Goal: Task Accomplishment & Management: Manage account settings

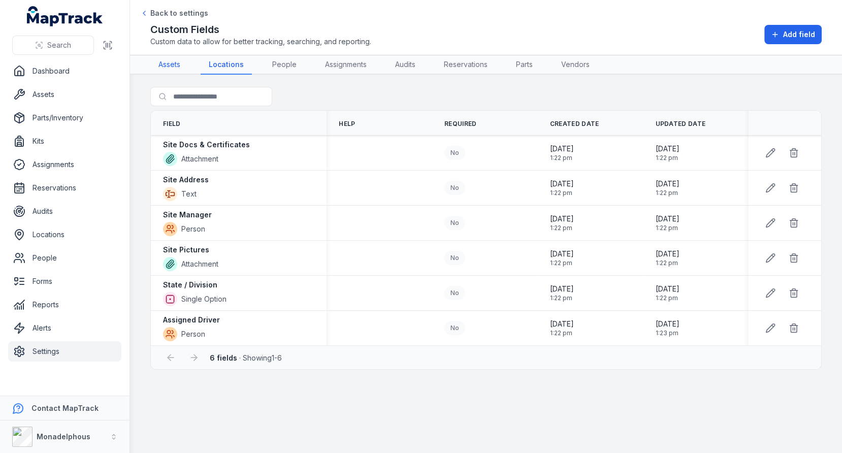
click at [176, 67] on link "Assets" at bounding box center [169, 64] width 38 height 19
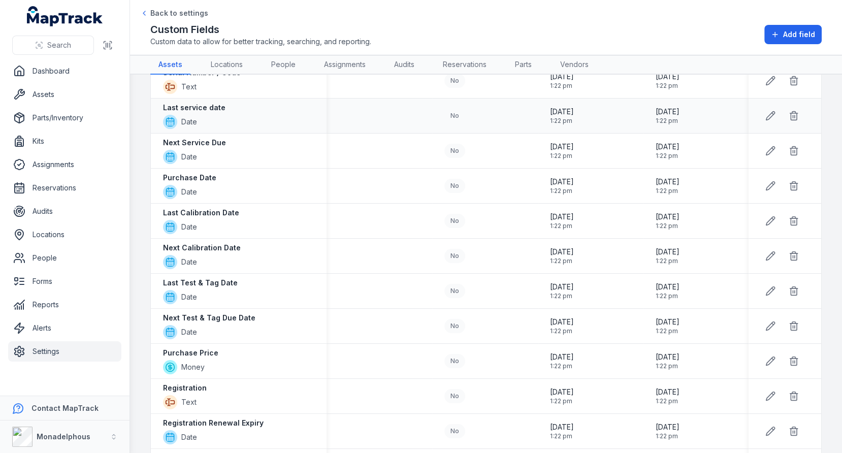
scroll to position [129, 0]
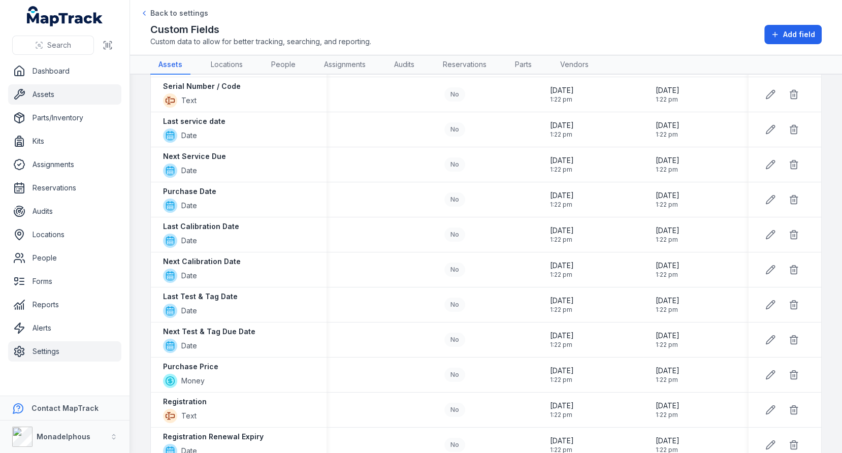
click at [41, 88] on link "Assets" at bounding box center [64, 94] width 113 height 20
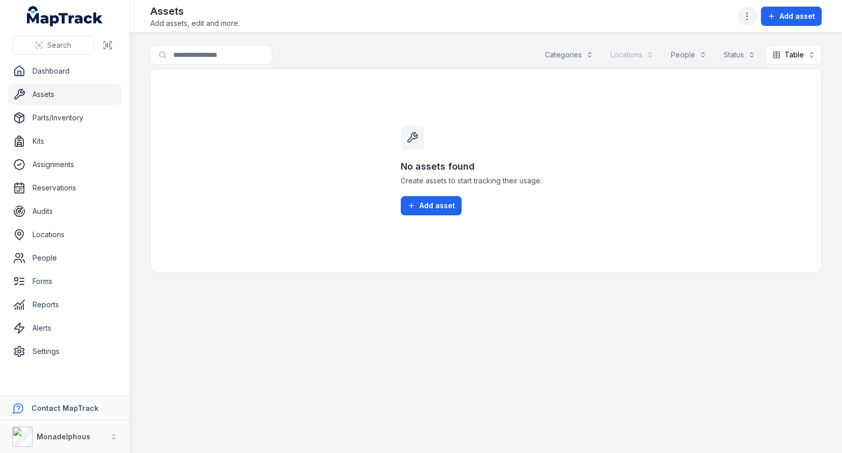
click at [750, 22] on button "button" at bounding box center [747, 16] width 19 height 19
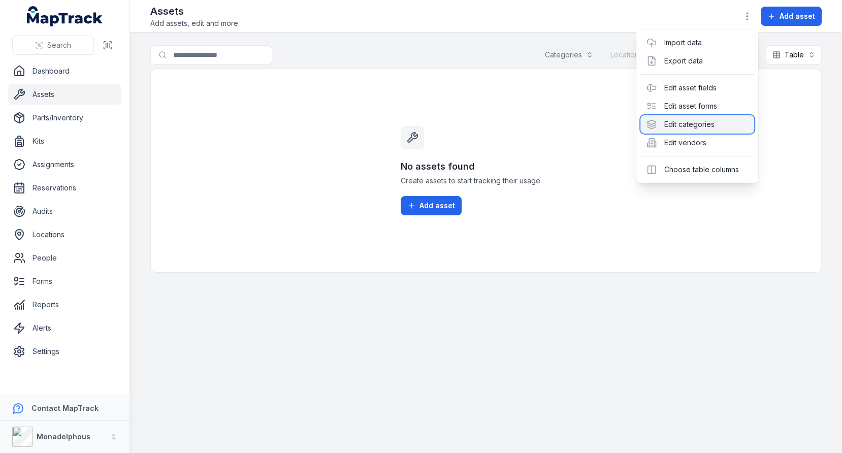
click at [691, 129] on div "Edit categories" at bounding box center [698, 124] width 114 height 18
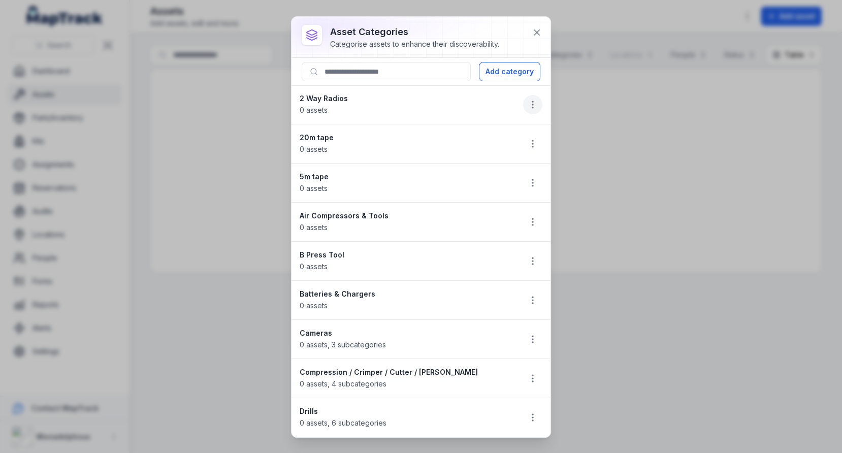
click at [535, 102] on icon "button" at bounding box center [533, 105] width 10 height 10
click at [458, 110] on li "2 Way Radios 0 assets" at bounding box center [421, 104] width 259 height 39
click at [530, 141] on icon "button" at bounding box center [533, 144] width 10 height 10
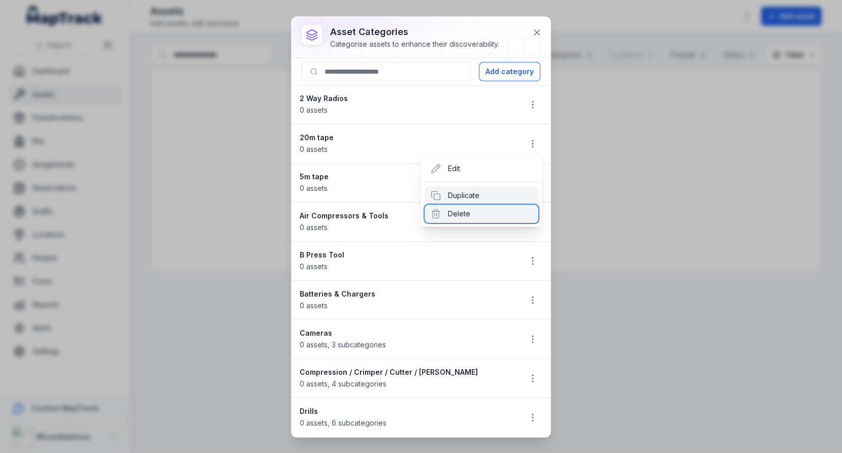
click at [484, 212] on div "Delete" at bounding box center [482, 214] width 114 height 18
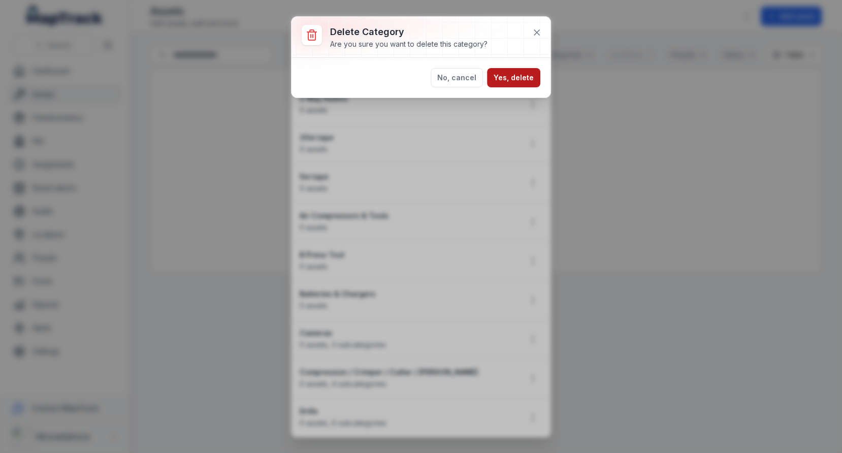
click at [526, 77] on button "Yes, delete" at bounding box center [513, 77] width 53 height 19
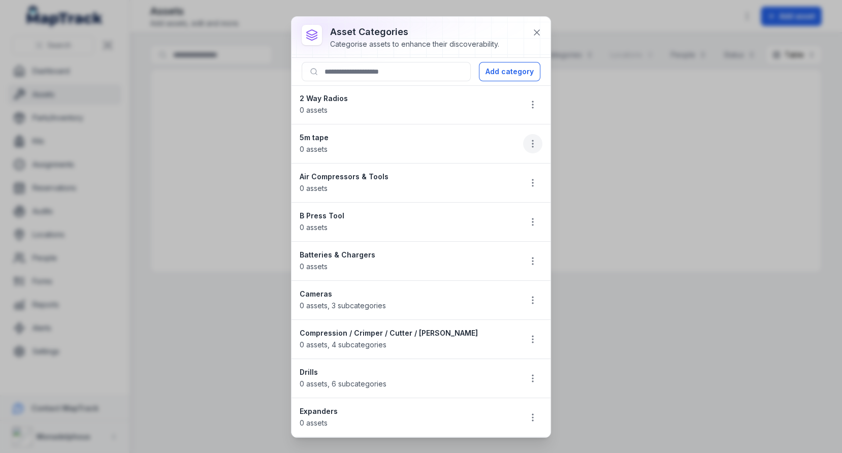
click at [532, 146] on circle "button" at bounding box center [532, 146] width 1 height 1
click at [493, 206] on div "Delete" at bounding box center [482, 214] width 114 height 18
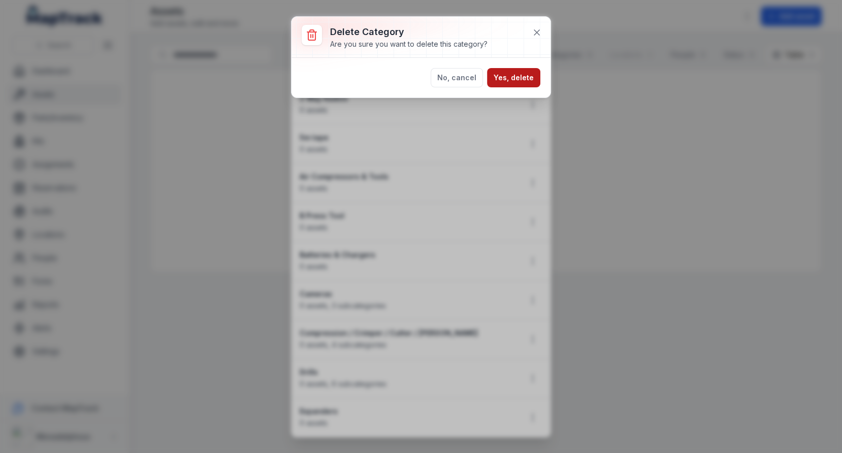
click at [526, 82] on button "Yes, delete" at bounding box center [513, 77] width 53 height 19
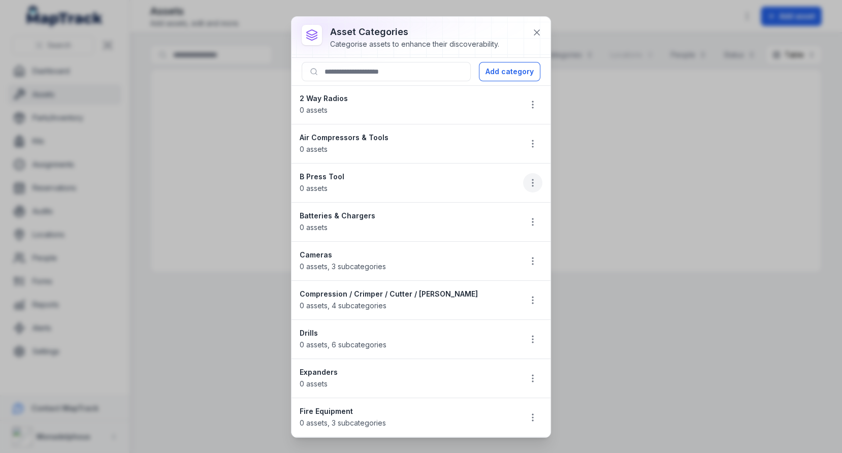
click at [532, 178] on icon "button" at bounding box center [533, 183] width 10 height 10
